Goal: Transaction & Acquisition: Purchase product/service

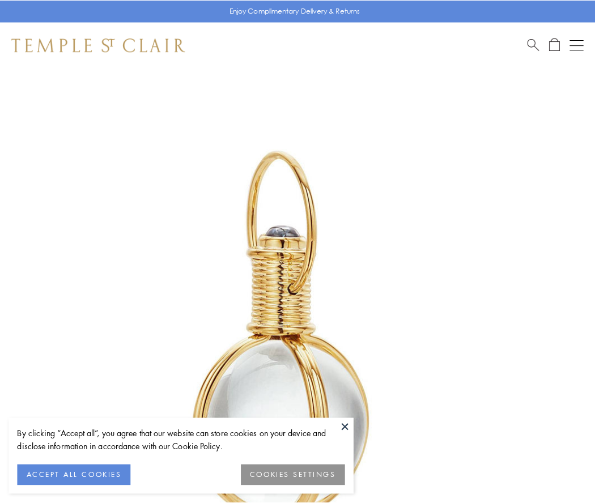
scroll to position [296, 0]
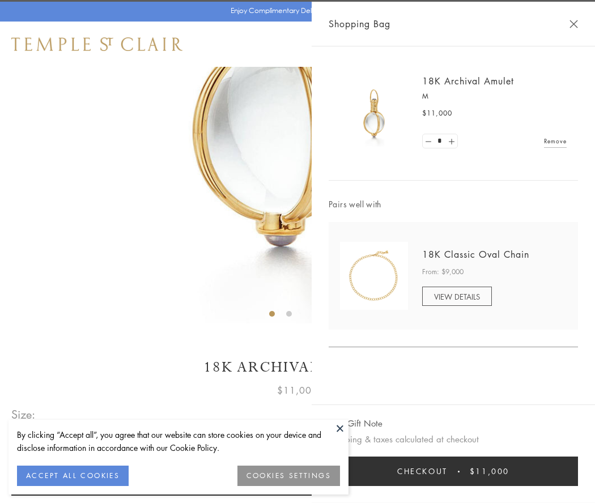
click at [453, 472] on button "Checkout $11,000" at bounding box center [453, 471] width 249 height 29
